Goal: Transaction & Acquisition: Download file/media

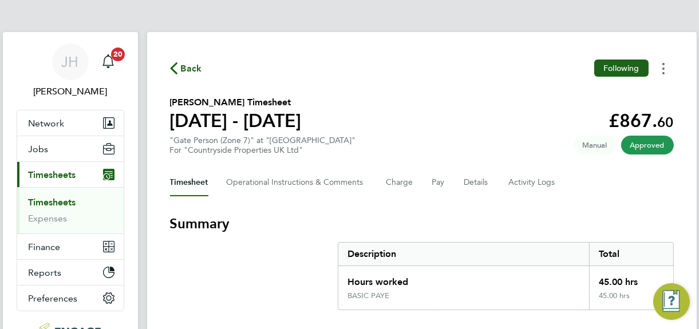
click at [661, 69] on button "Timesheets Menu" at bounding box center [663, 69] width 21 height 18
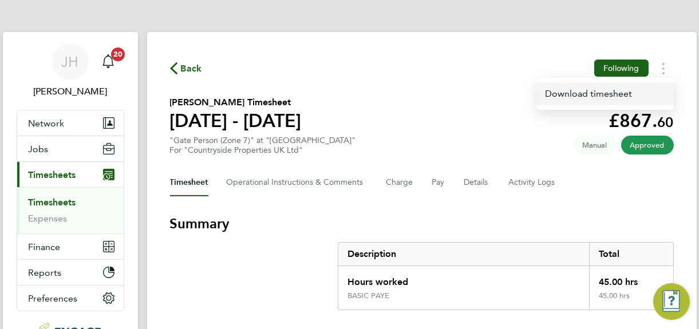
click at [558, 93] on link "Download timesheet" at bounding box center [604, 93] width 137 height 23
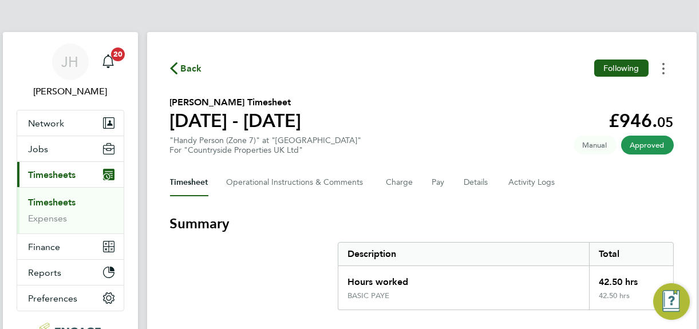
click at [665, 65] on button "Timesheets Menu" at bounding box center [663, 69] width 21 height 18
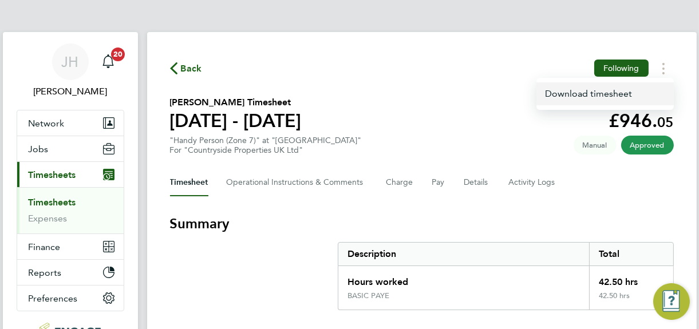
click at [585, 92] on link "Download timesheet" at bounding box center [604, 93] width 137 height 23
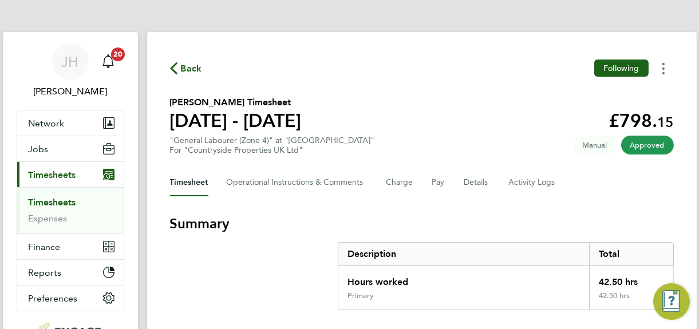
click at [663, 68] on circle "Timesheets Menu" at bounding box center [663, 69] width 2 height 2
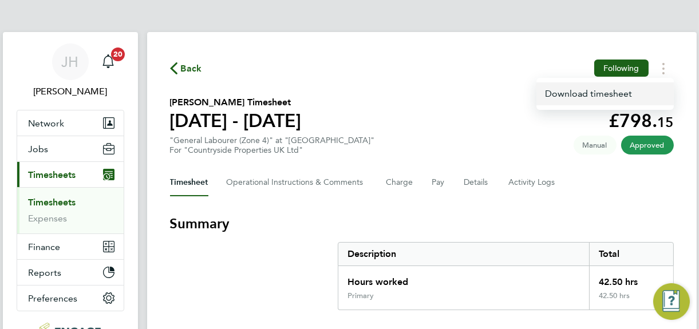
click at [584, 94] on link "Download timesheet" at bounding box center [604, 93] width 137 height 23
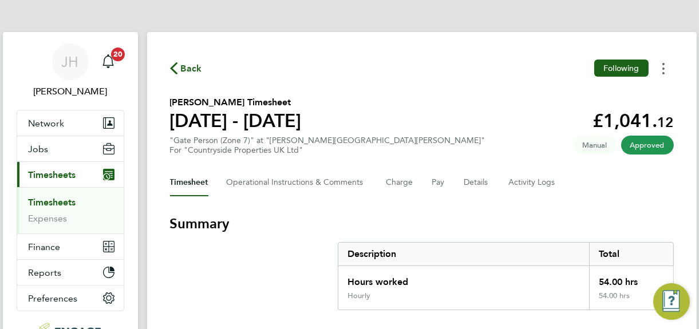
click at [659, 68] on button "Timesheets Menu" at bounding box center [663, 69] width 21 height 18
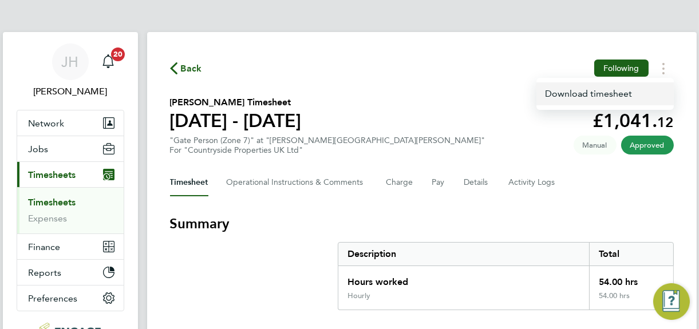
click at [584, 94] on link "Download timesheet" at bounding box center [604, 93] width 137 height 23
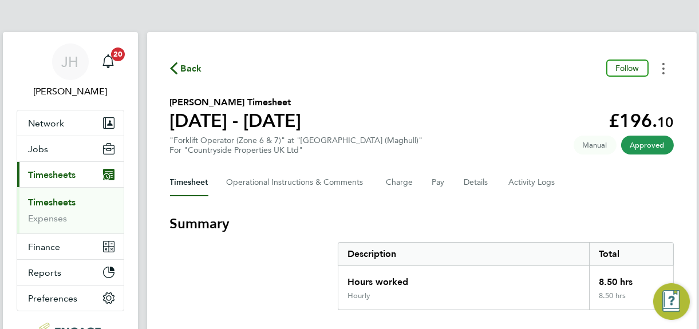
click at [662, 66] on icon "Timesheets Menu" at bounding box center [663, 68] width 2 height 11
click at [588, 95] on link "Download timesheet" at bounding box center [604, 93] width 137 height 23
click at [661, 66] on button "Timesheets Menu" at bounding box center [663, 69] width 21 height 18
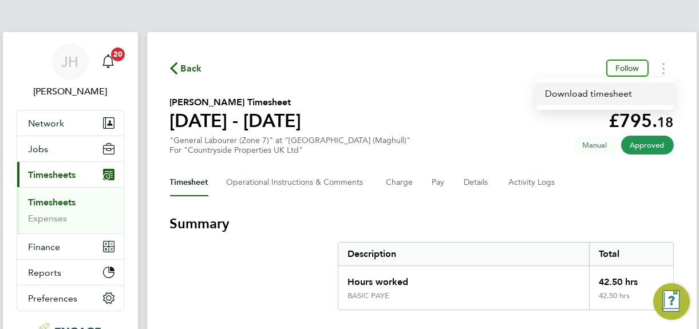
click at [601, 94] on link "Download timesheet" at bounding box center [604, 93] width 137 height 23
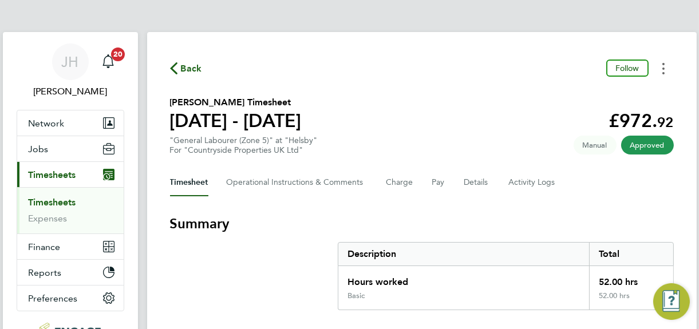
click at [664, 68] on button "Timesheets Menu" at bounding box center [663, 69] width 21 height 18
click at [579, 93] on link "Download timesheet" at bounding box center [604, 93] width 137 height 23
click at [663, 68] on circle "Timesheets Menu" at bounding box center [663, 69] width 2 height 2
click at [587, 95] on link "Download timesheet" at bounding box center [604, 93] width 137 height 23
click at [662, 68] on circle "Timesheets Menu" at bounding box center [663, 69] width 2 height 2
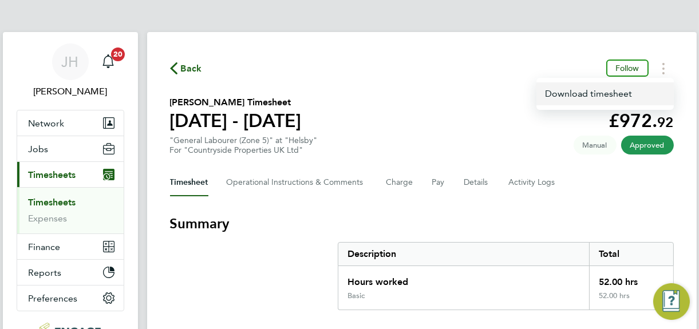
click at [570, 96] on link "Download timesheet" at bounding box center [604, 93] width 137 height 23
click at [662, 66] on icon "Timesheets Menu" at bounding box center [663, 68] width 2 height 11
click at [564, 92] on link "Download timesheet" at bounding box center [604, 93] width 137 height 23
click at [663, 70] on icon "Timesheets Menu" at bounding box center [663, 68] width 2 height 11
click at [571, 92] on link "Download timesheet" at bounding box center [604, 93] width 137 height 23
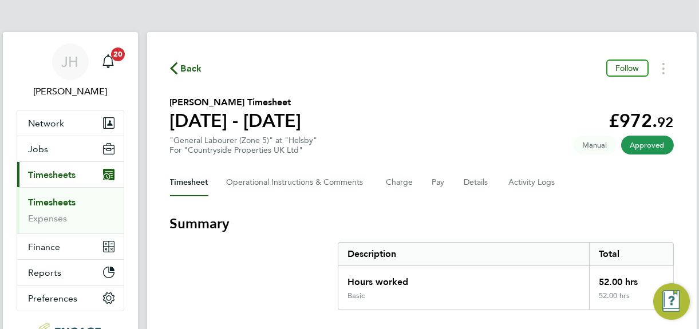
click at [477, 150] on section "Simon Hemingway's Timesheet 18 - 24 Aug 2025 £972. 92 "General Labourer (Zone 5…" at bounding box center [421, 126] width 503 height 60
click at [664, 68] on circle "Timesheets Menu" at bounding box center [663, 69] width 2 height 2
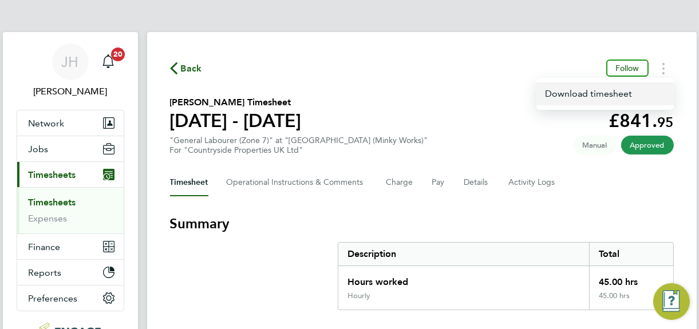
click at [586, 92] on link "Download timesheet" at bounding box center [604, 93] width 137 height 23
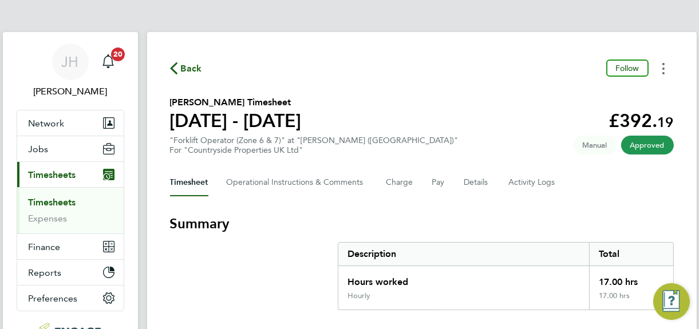
click at [665, 69] on button "Timesheets Menu" at bounding box center [663, 69] width 21 height 18
click at [578, 96] on link "Download timesheet" at bounding box center [604, 93] width 137 height 23
click at [663, 66] on icon "Timesheets Menu" at bounding box center [663, 68] width 2 height 11
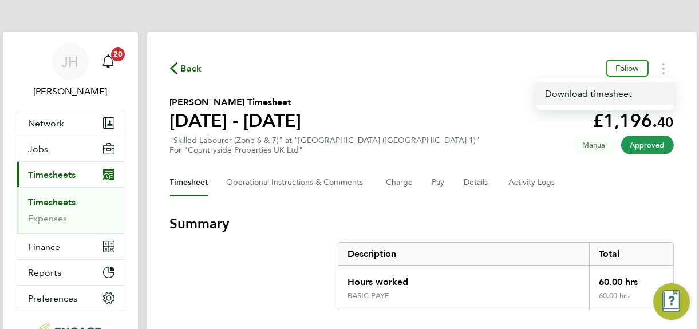
click at [596, 96] on link "Download timesheet" at bounding box center [604, 93] width 137 height 23
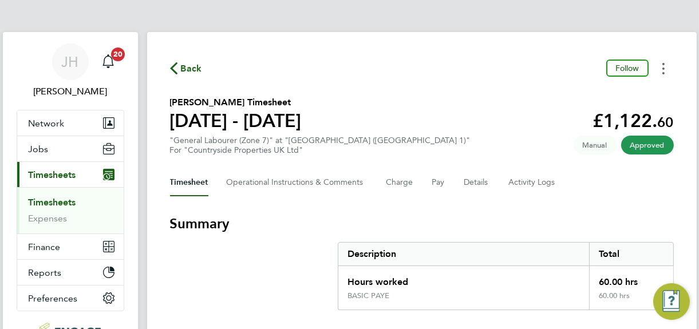
click at [661, 66] on button "Timesheets Menu" at bounding box center [663, 69] width 21 height 18
click at [585, 97] on link "Download timesheet" at bounding box center [604, 93] width 137 height 23
click at [663, 68] on circle "Timesheets Menu" at bounding box center [663, 69] width 2 height 2
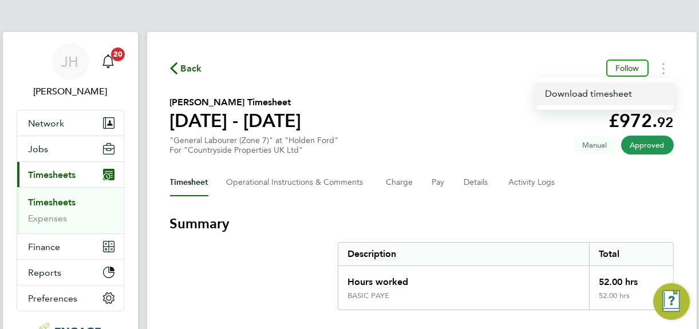
click at [590, 93] on link "Download timesheet" at bounding box center [604, 93] width 137 height 23
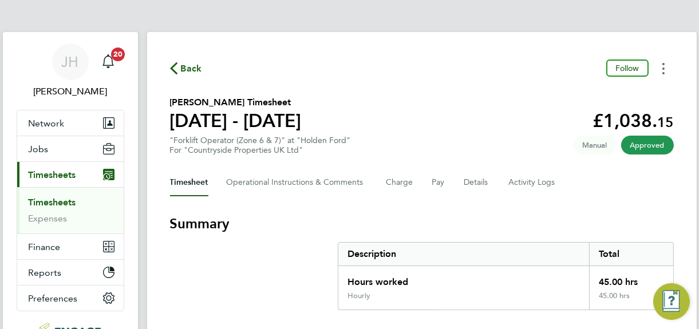
click at [664, 68] on button "Timesheets Menu" at bounding box center [663, 69] width 21 height 18
click at [593, 94] on link "Download timesheet" at bounding box center [604, 93] width 137 height 23
click at [664, 70] on icon "Timesheets Menu" at bounding box center [663, 68] width 2 height 11
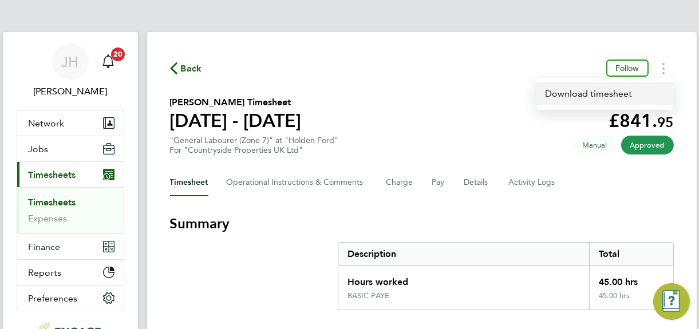
click at [592, 93] on link "Download timesheet" at bounding box center [604, 93] width 137 height 23
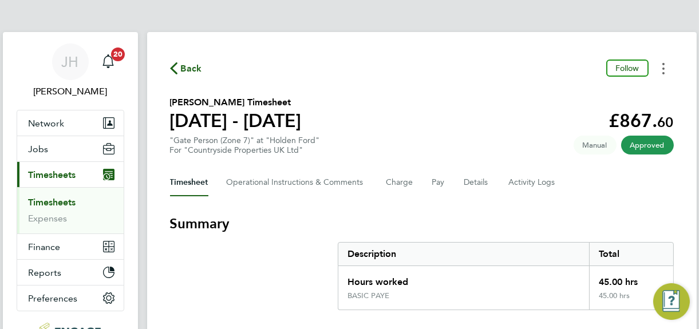
click at [660, 66] on button "Timesheets Menu" at bounding box center [663, 69] width 21 height 18
click at [572, 96] on link "Download timesheet" at bounding box center [604, 93] width 137 height 23
click at [663, 65] on icon "Timesheets Menu" at bounding box center [663, 68] width 2 height 11
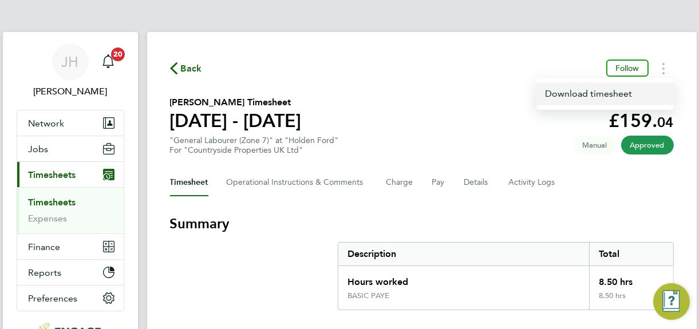
click at [610, 92] on link "Download timesheet" at bounding box center [604, 93] width 137 height 23
